Goal: Use online tool/utility: Utilize a website feature to perform a specific function

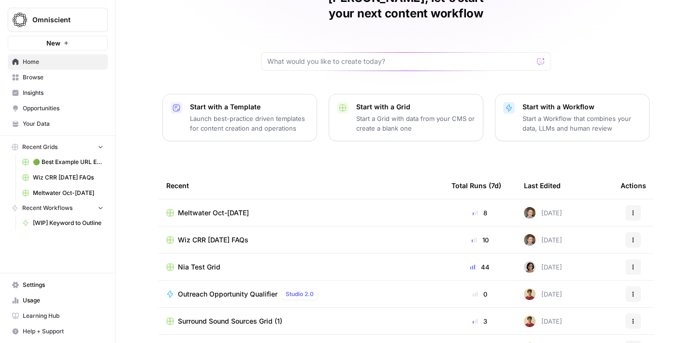
scroll to position [59, 0]
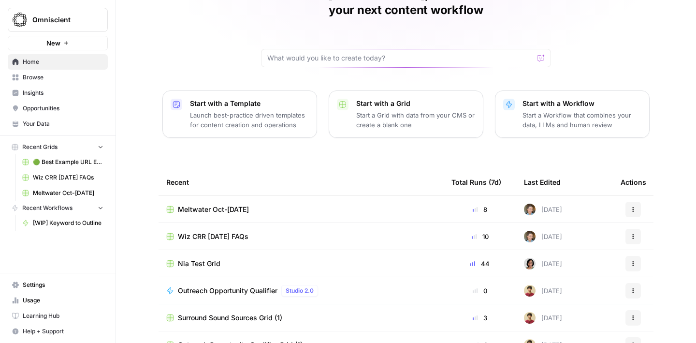
click at [48, 79] on span "Browse" at bounding box center [63, 77] width 81 height 9
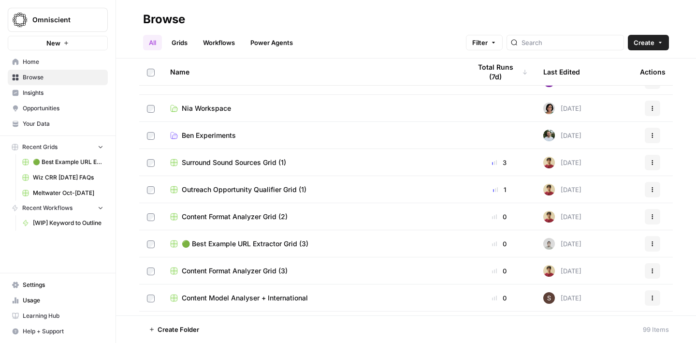
scroll to position [455, 0]
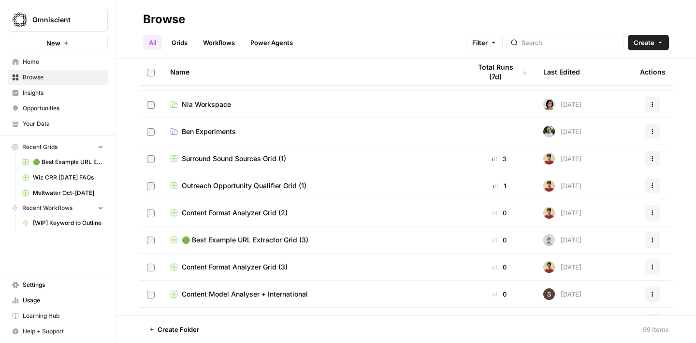
click at [216, 104] on span "Nia Workspace" at bounding box center [206, 105] width 49 height 10
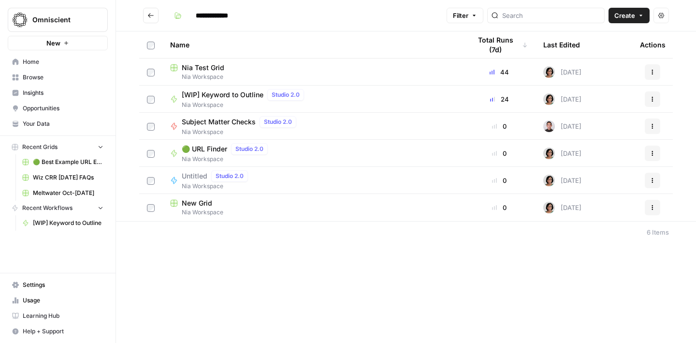
click at [235, 103] on span "Nia Workspace" at bounding box center [245, 105] width 126 height 9
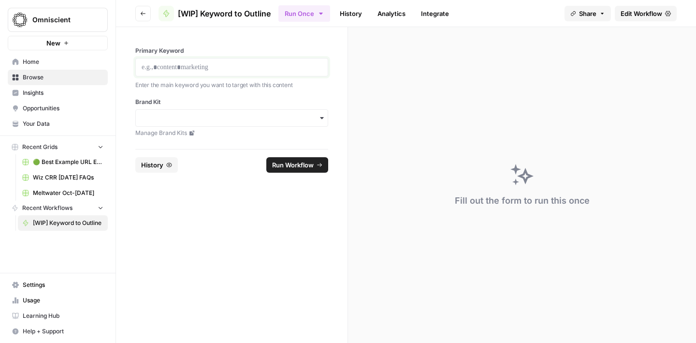
click at [195, 71] on p at bounding box center [232, 67] width 180 height 10
click at [218, 116] on input "Brand Kit" at bounding box center [232, 118] width 180 height 10
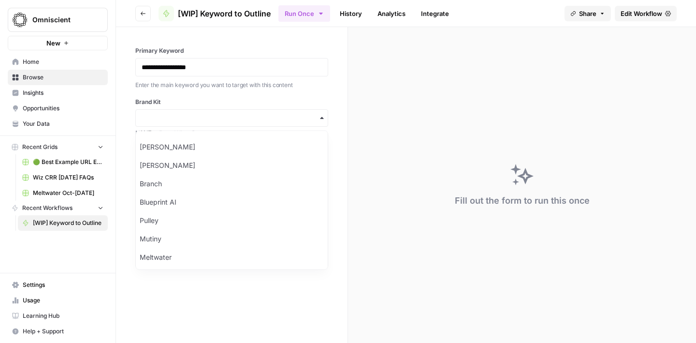
scroll to position [274, 0]
click at [187, 263] on div "Meltwater" at bounding box center [232, 256] width 192 height 18
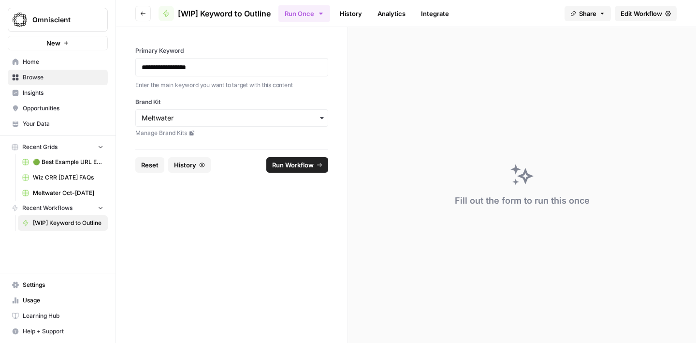
click at [192, 133] on icon at bounding box center [192, 133] width 5 height 5
click at [310, 166] on span "Run Workflow" at bounding box center [293, 165] width 42 height 10
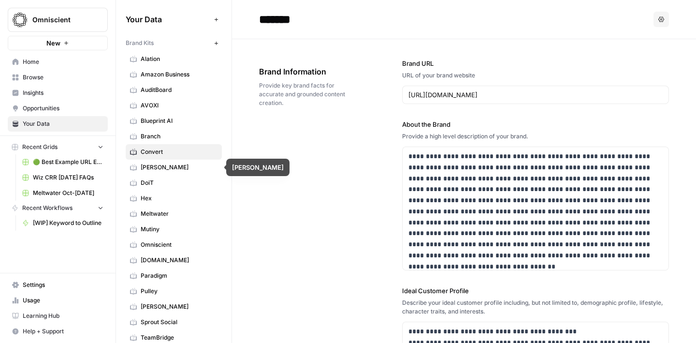
click at [174, 216] on span "Meltwater" at bounding box center [179, 213] width 77 height 9
